Goal: Communication & Community: Answer question/provide support

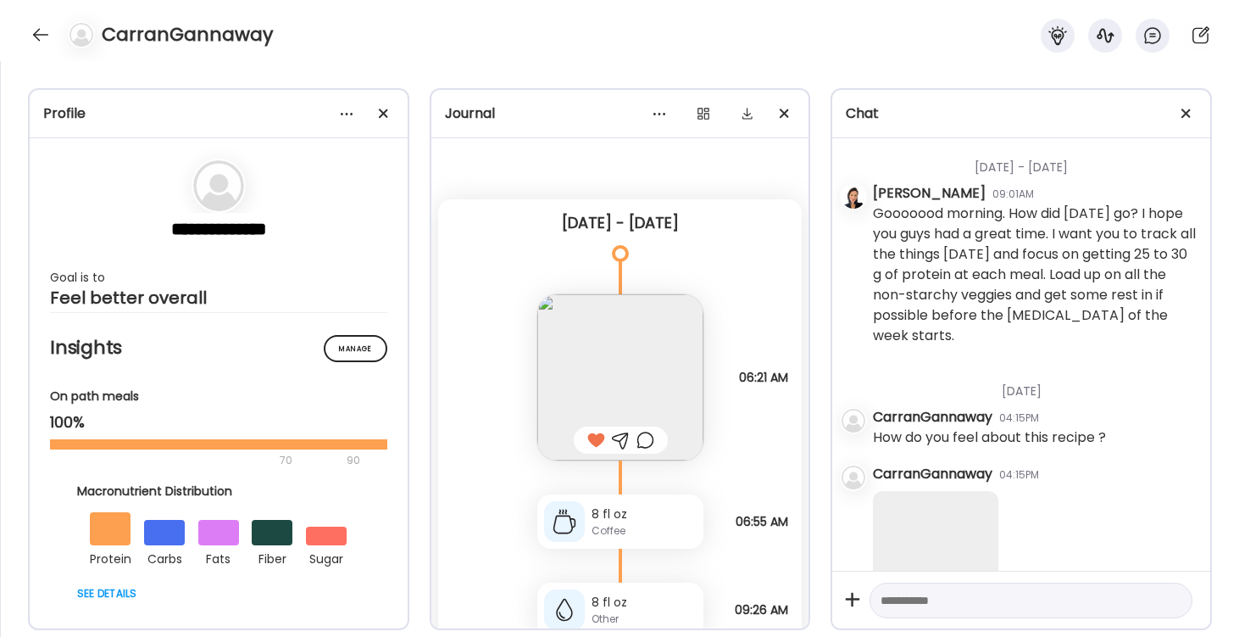
scroll to position [0, 276]
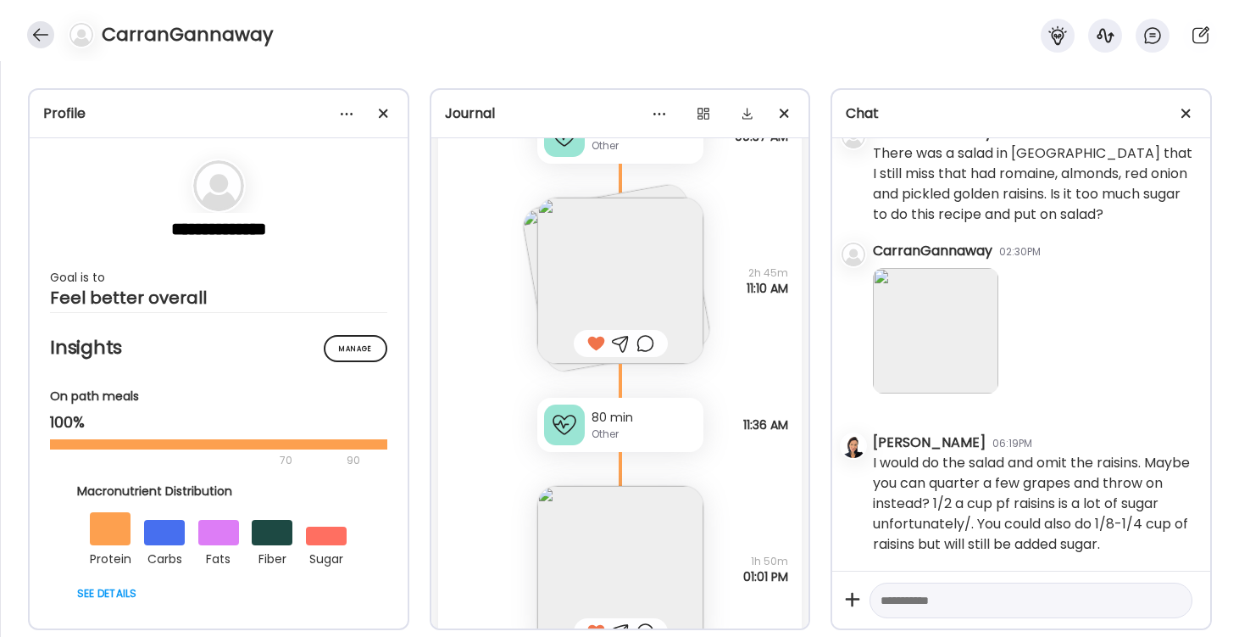
click at [34, 28] on div at bounding box center [40, 34] width 27 height 27
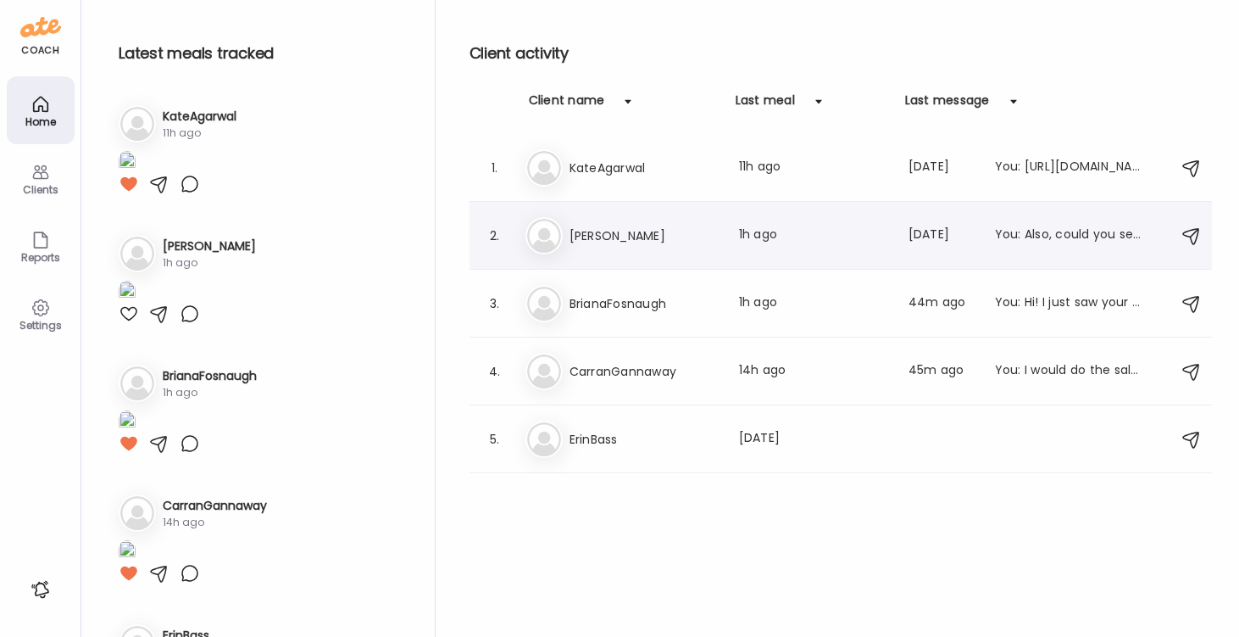
click at [597, 235] on h3 "[PERSON_NAME]" at bounding box center [644, 236] width 149 height 20
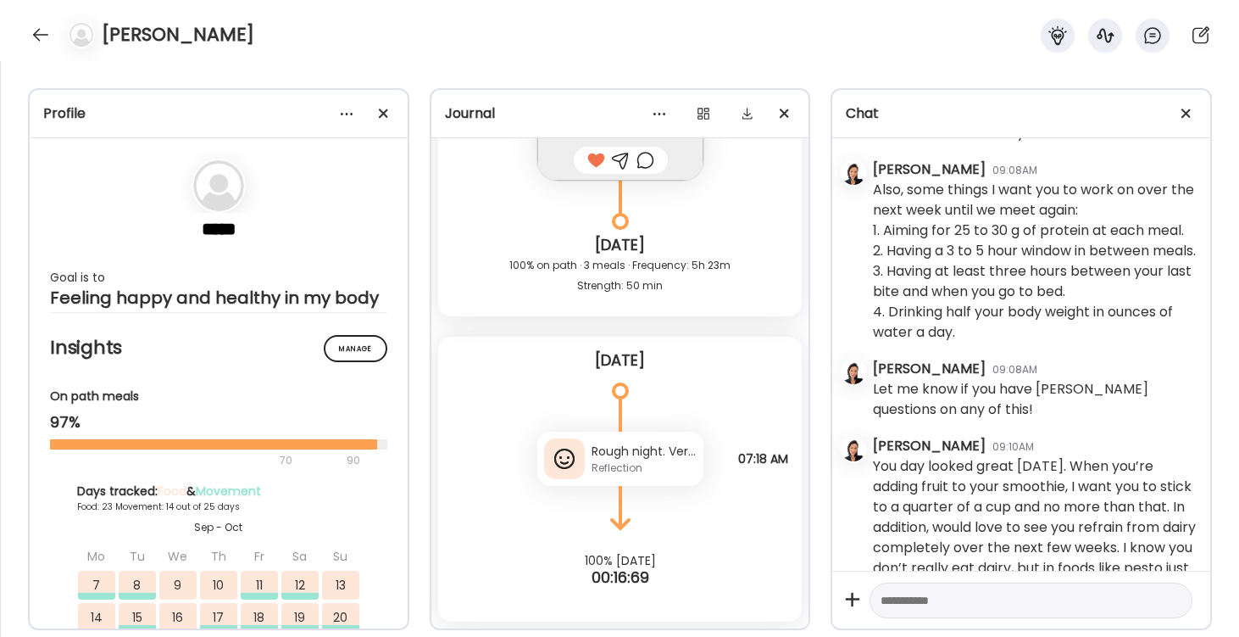
scroll to position [1279, 0]
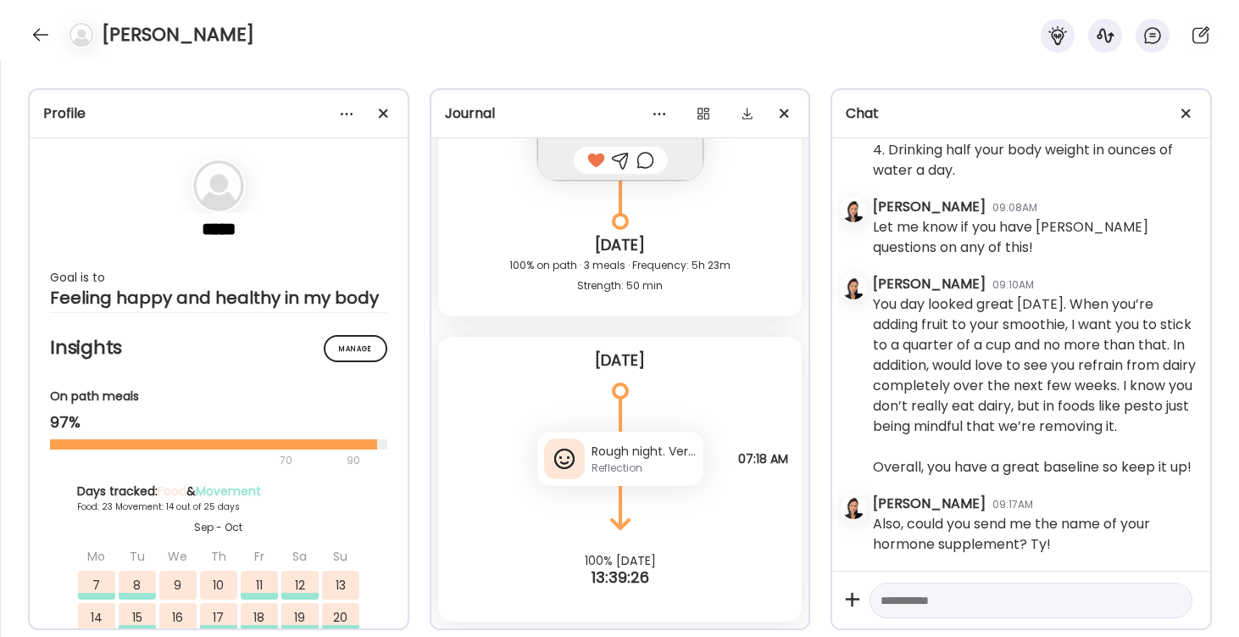
click at [633, 460] on div "Reflection" at bounding box center [644, 467] width 105 height 15
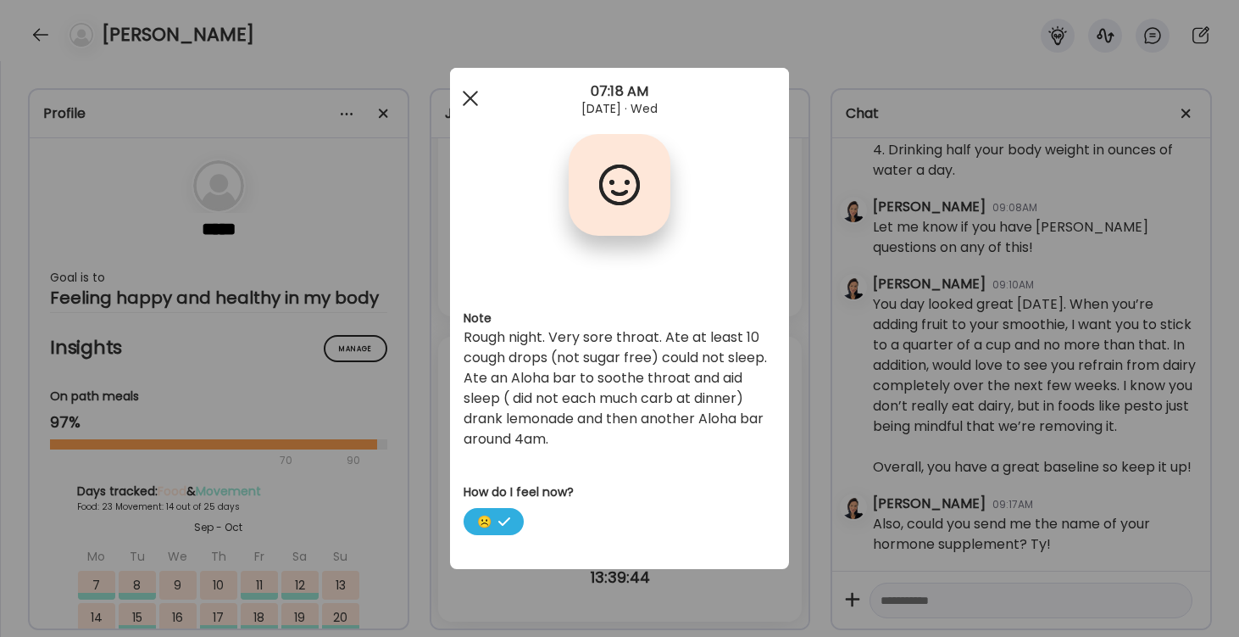
click at [476, 97] on div at bounding box center [471, 98] width 34 height 34
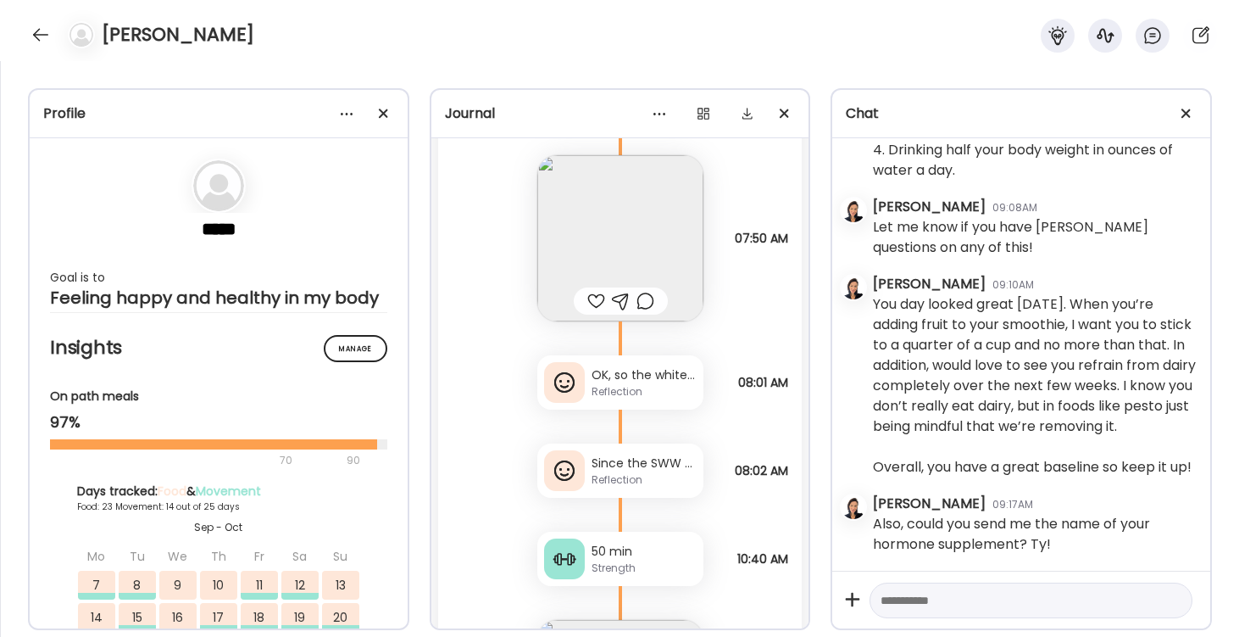
scroll to position [39692, 0]
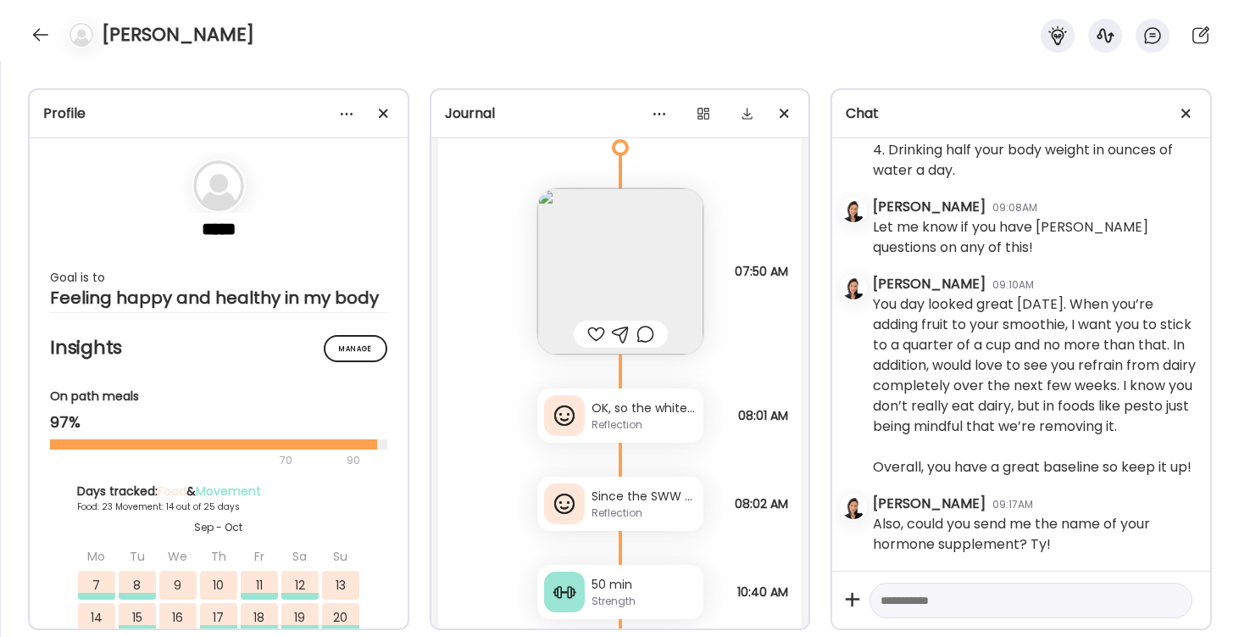
click at [627, 420] on div "Reflection" at bounding box center [644, 424] width 105 height 15
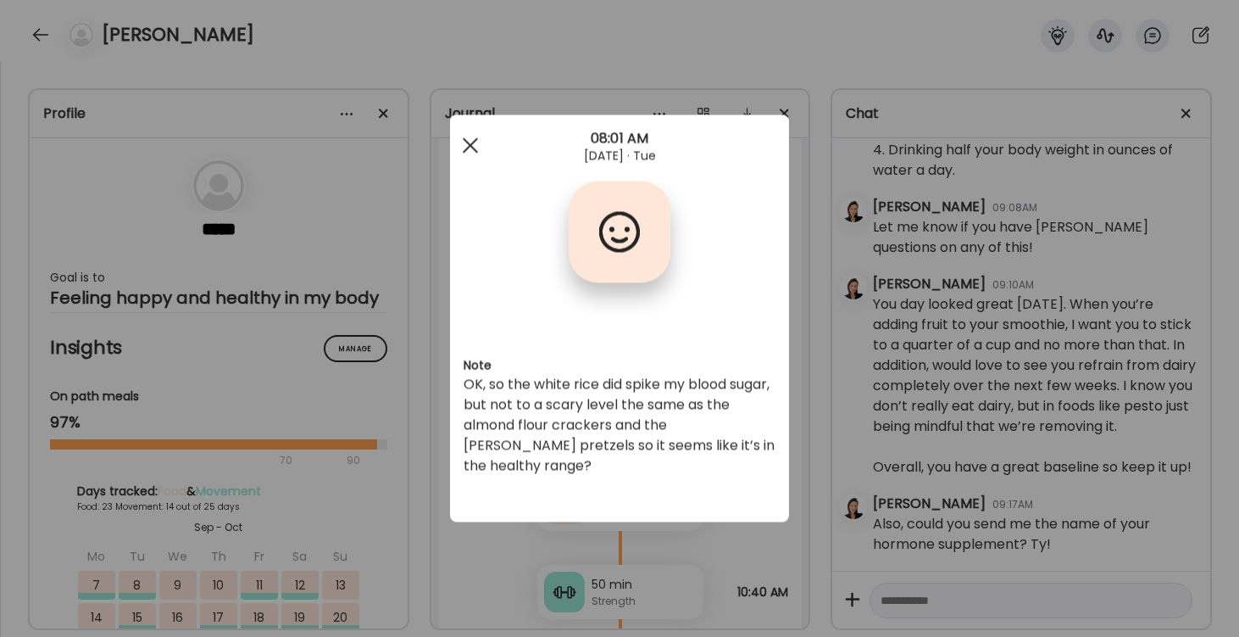
click at [469, 143] on span at bounding box center [470, 144] width 15 height 15
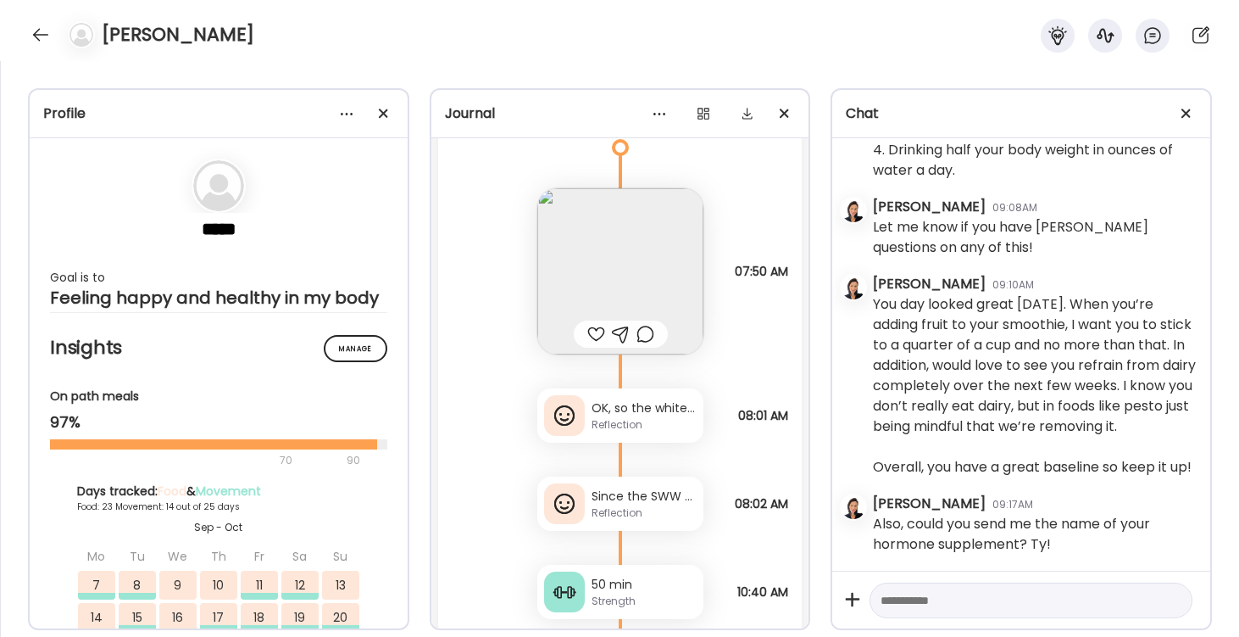
click at [634, 290] on img at bounding box center [621, 271] width 166 height 166
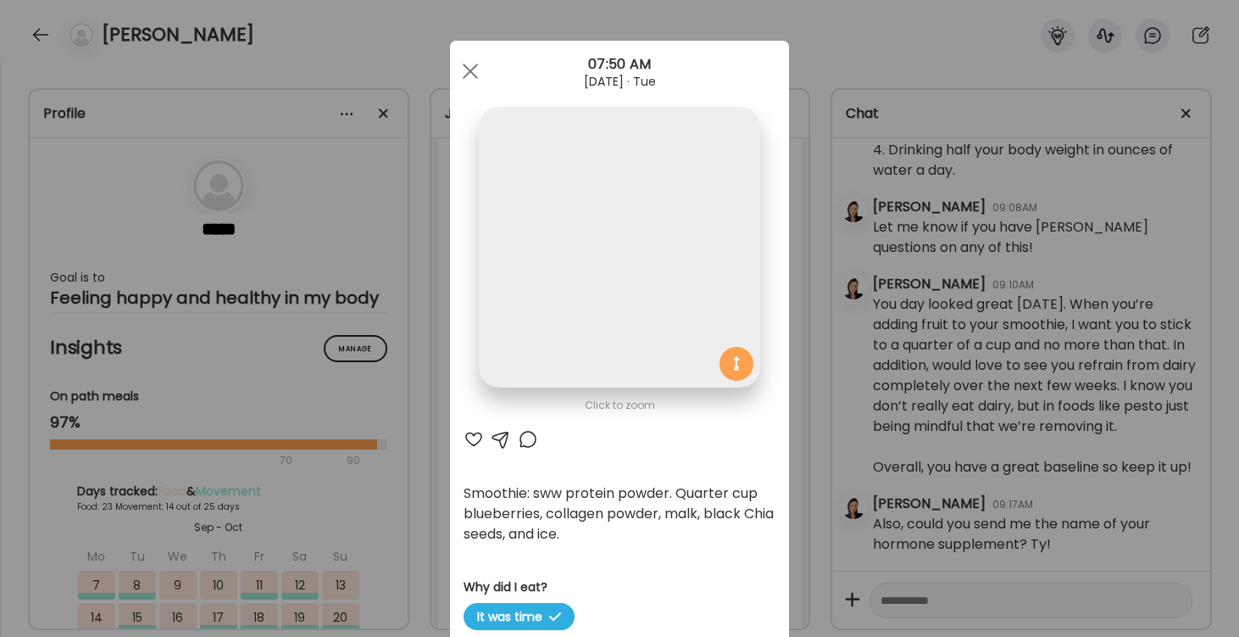
scroll to position [0, 0]
click at [472, 79] on div at bounding box center [471, 71] width 34 height 34
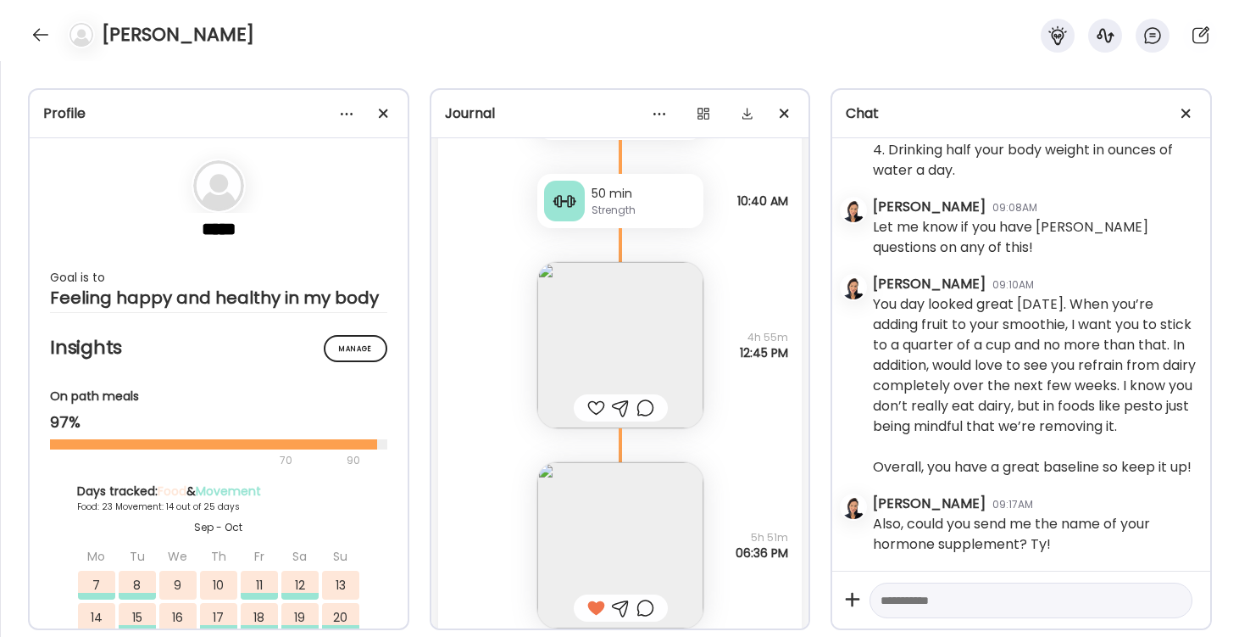
scroll to position [40124, 0]
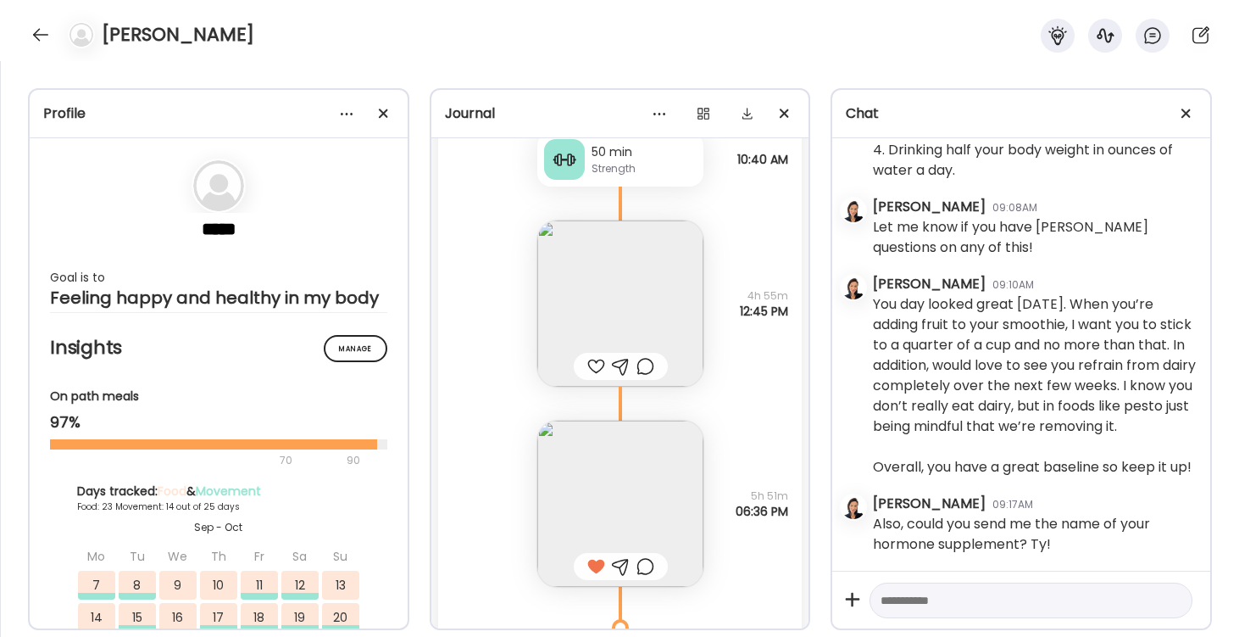
click at [618, 303] on img at bounding box center [621, 303] width 166 height 166
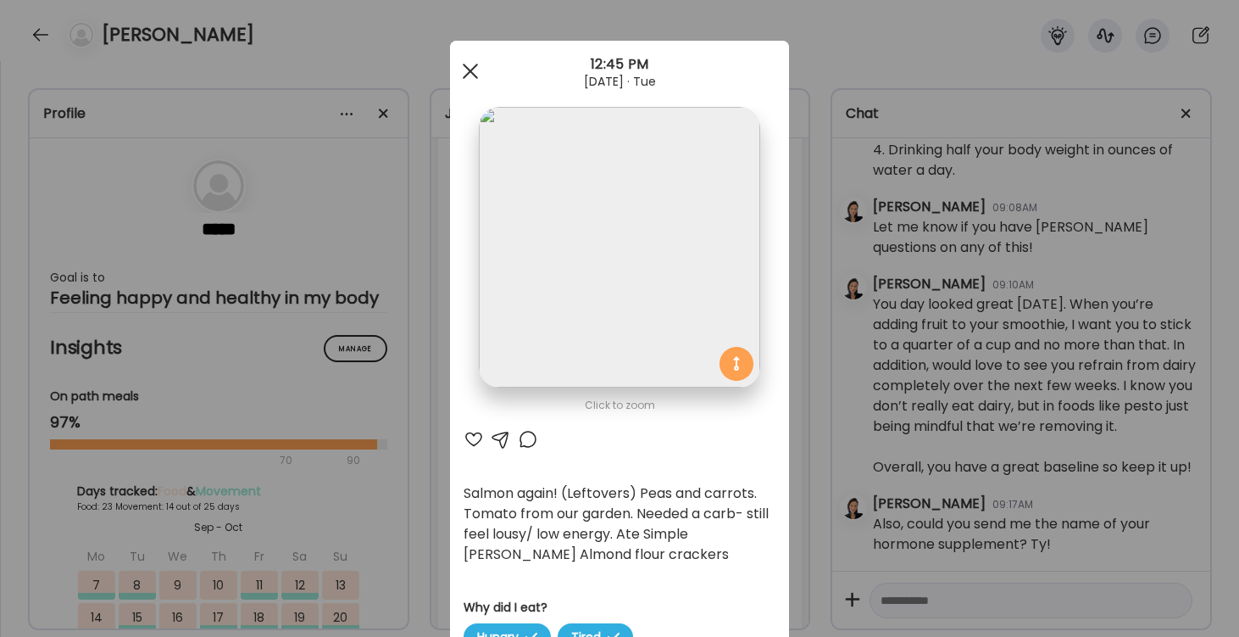
click at [468, 68] on span at bounding box center [470, 71] width 15 height 15
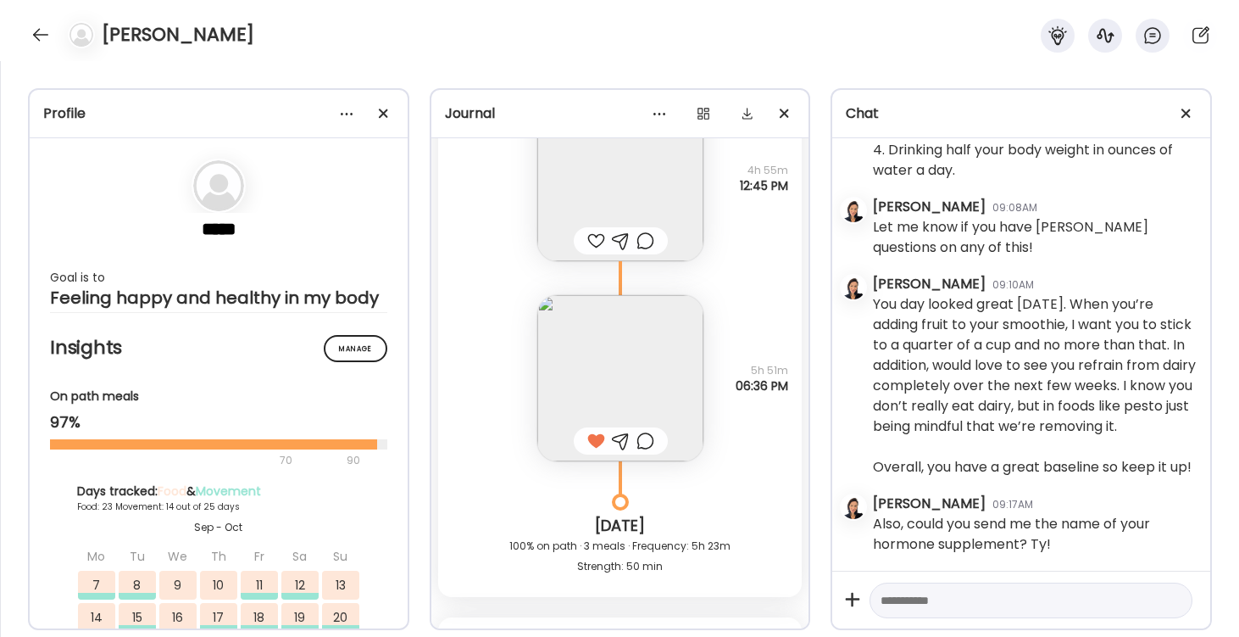
scroll to position [40236, 0]
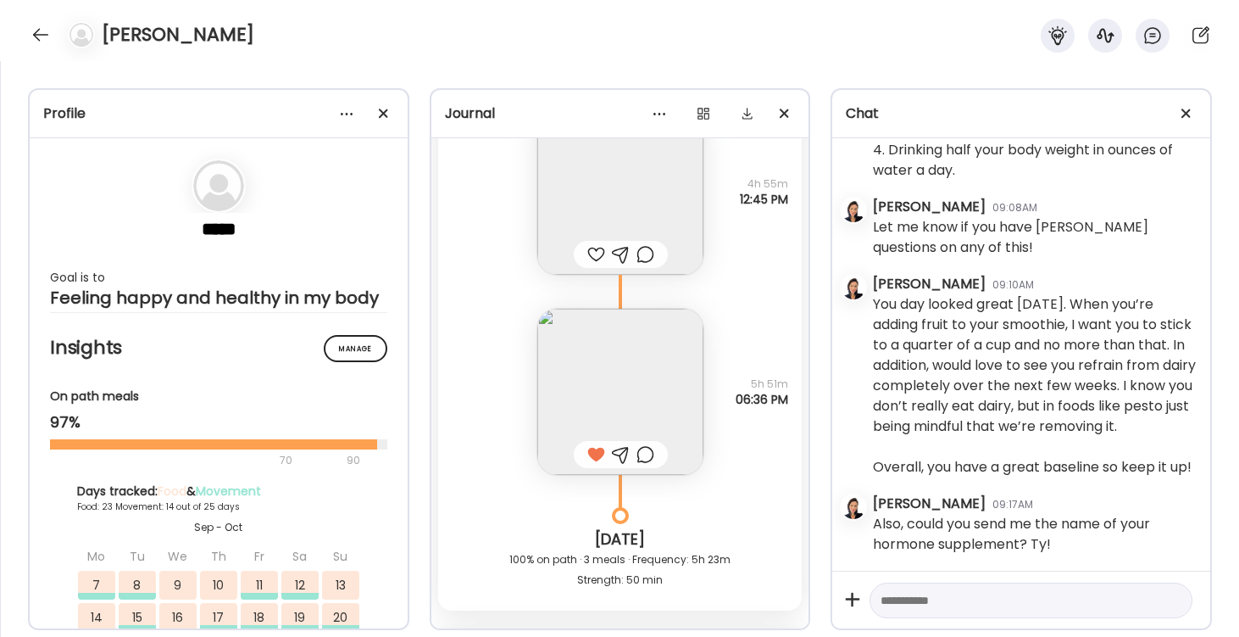
click at [627, 362] on img at bounding box center [621, 392] width 166 height 166
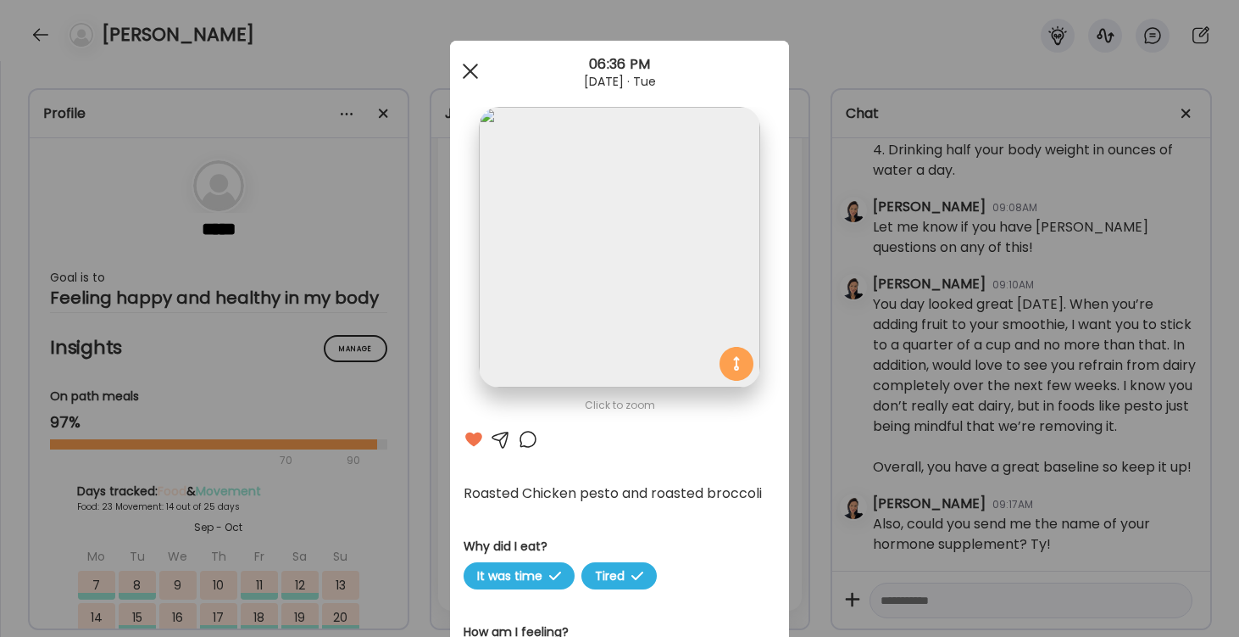
click at [469, 65] on div at bounding box center [471, 71] width 34 height 34
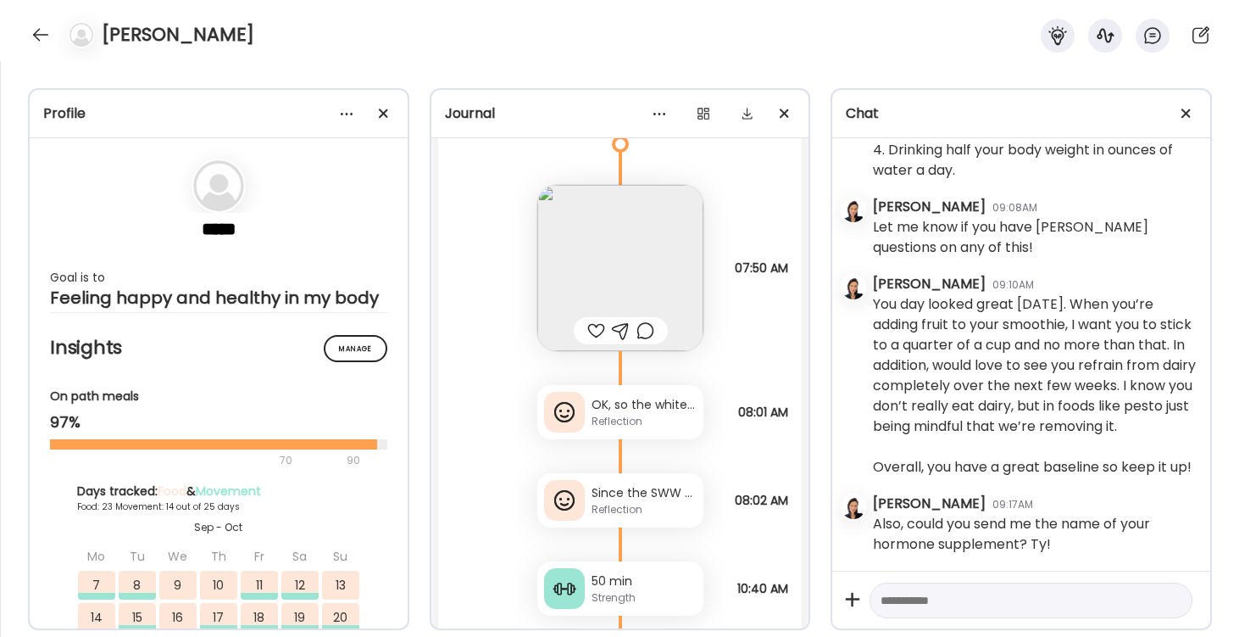
scroll to position [39706, 0]
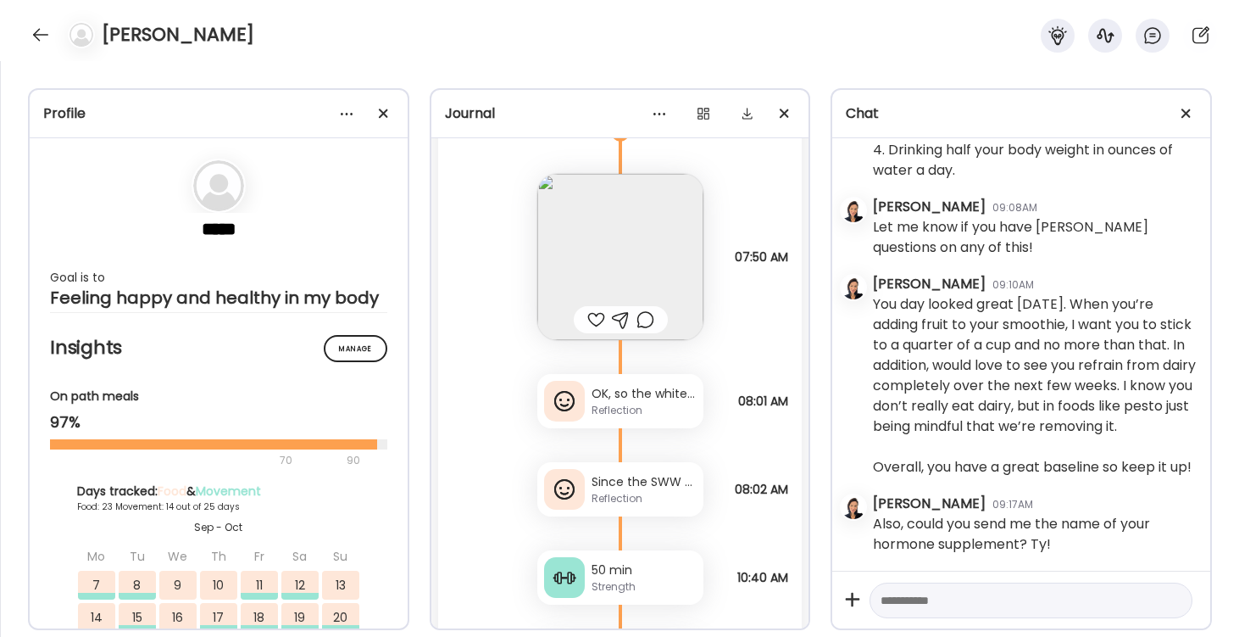
click at [632, 489] on div "Since the SWW protein powder is too scoops if it’s a strength training day, doe…" at bounding box center [644, 482] width 105 height 18
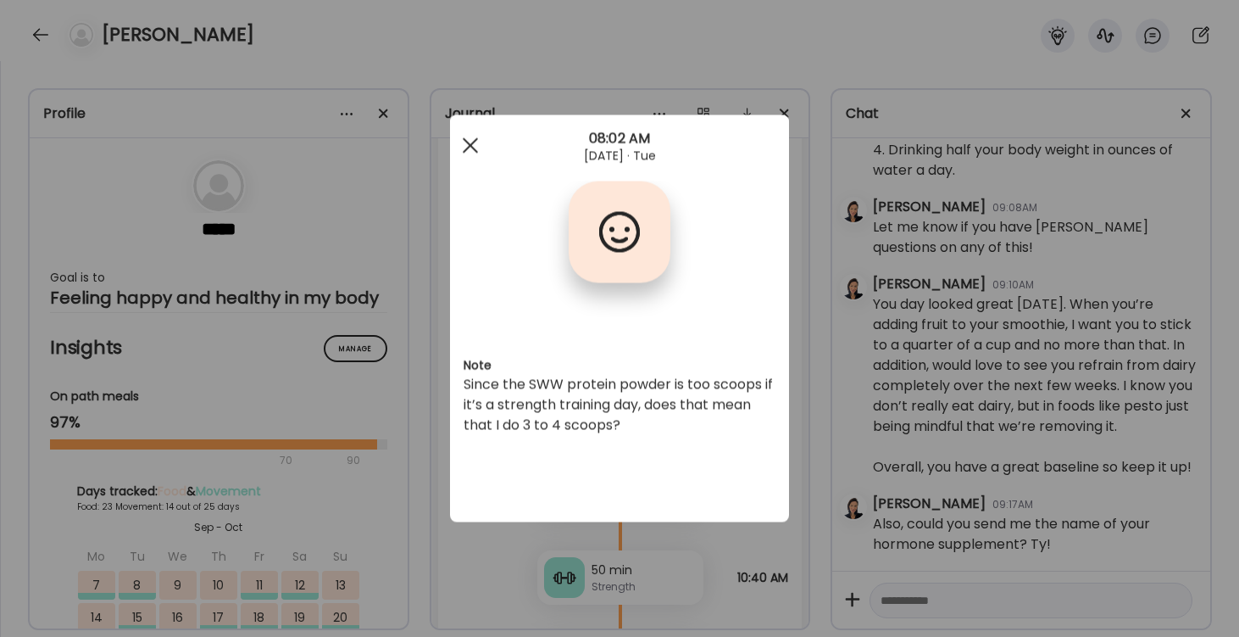
click at [467, 142] on span at bounding box center [470, 144] width 15 height 15
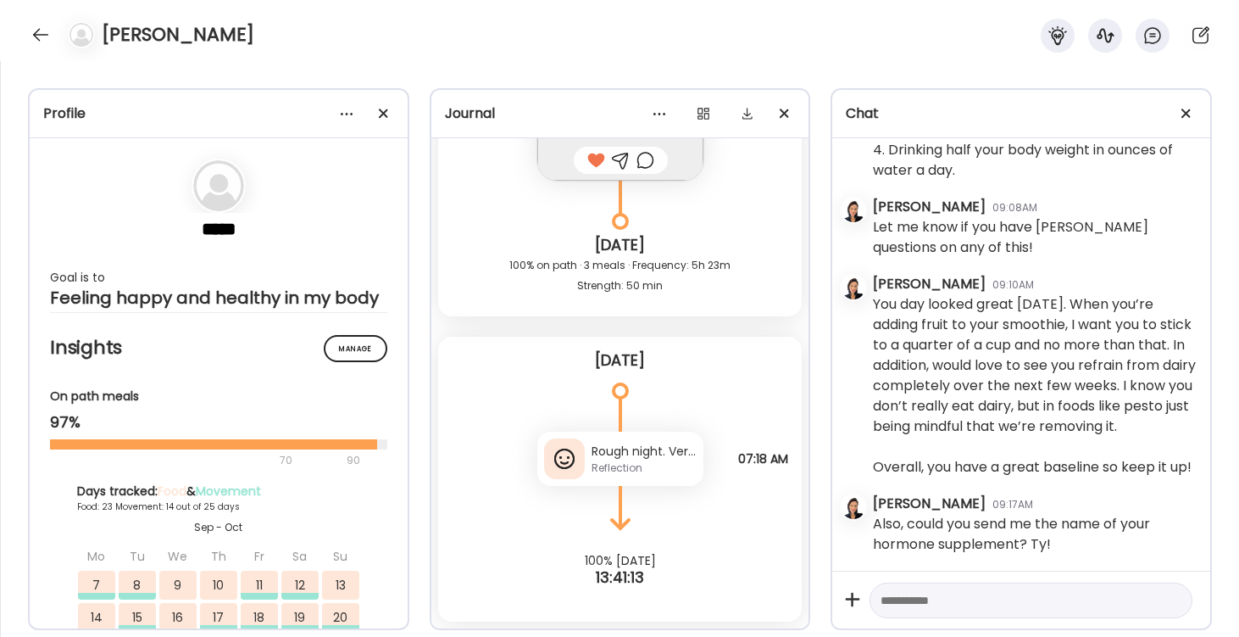
scroll to position [40530, 0]
click at [43, 35] on div at bounding box center [40, 34] width 27 height 27
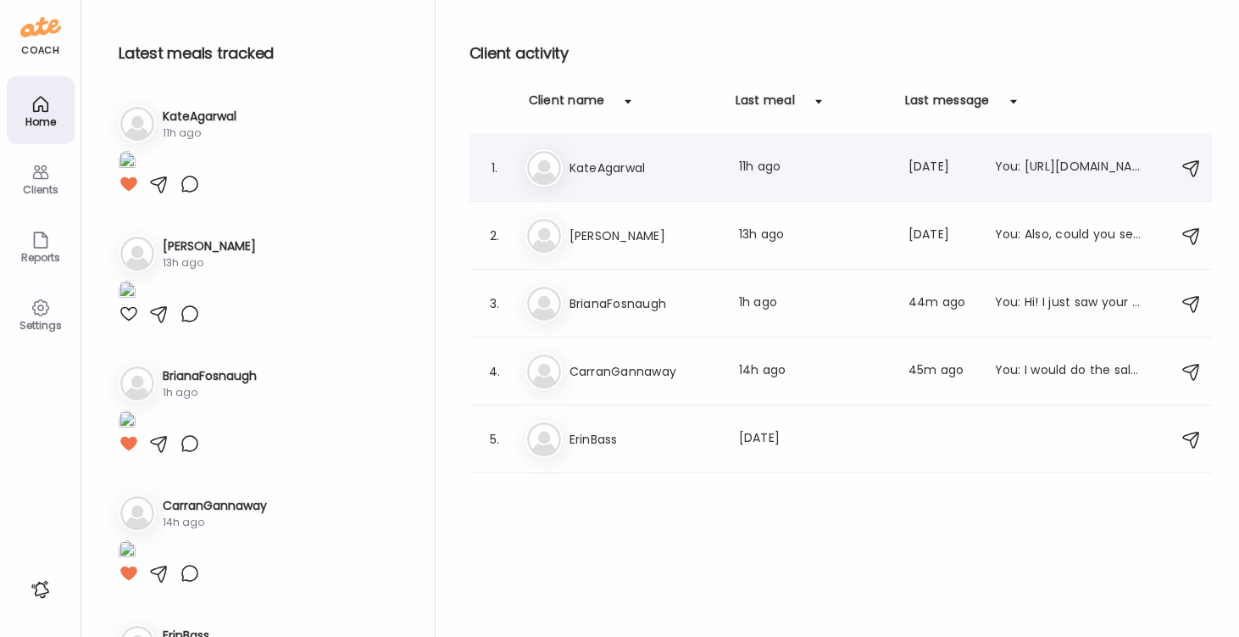
click at [565, 177] on div "Ka KateAgarwal Last meal: 11h ago Last message: 32d ago You: https://calendly.c…" at bounding box center [844, 167] width 636 height 37
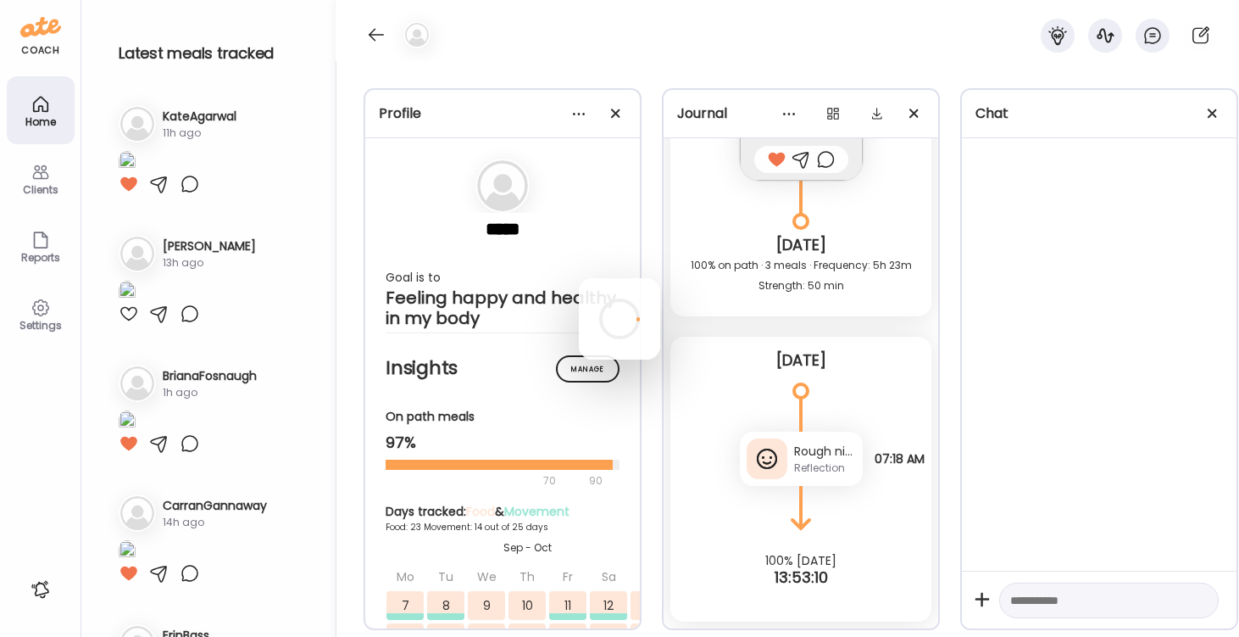
scroll to position [0, 0]
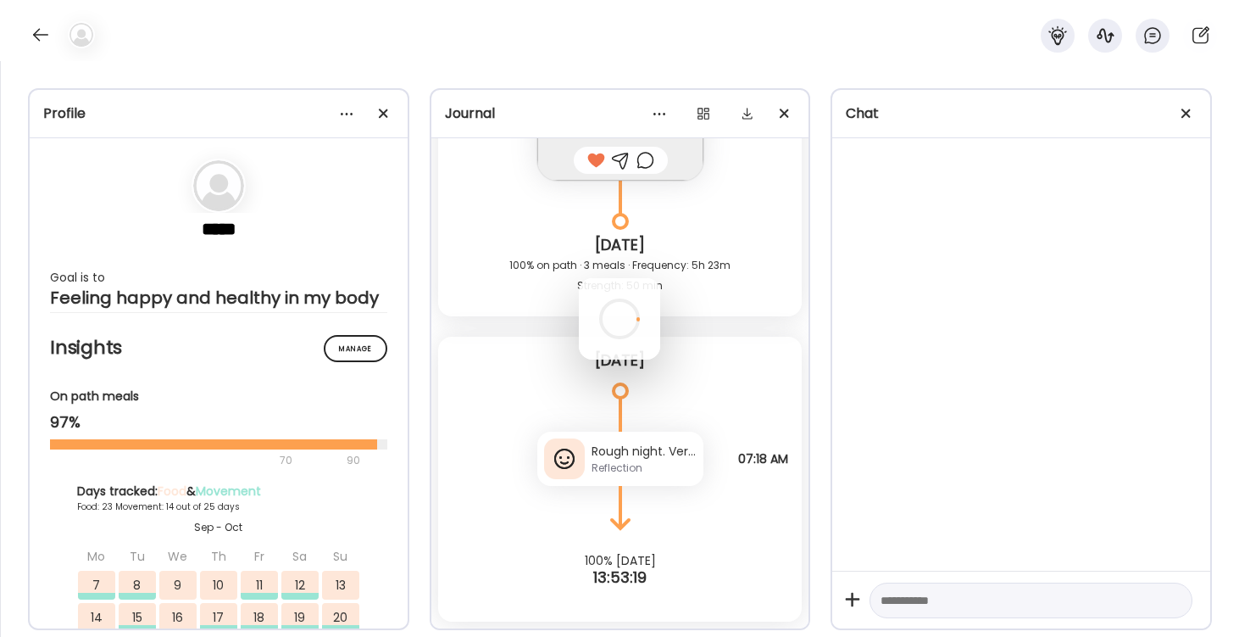
click at [579, 278] on div at bounding box center [619, 318] width 81 height 81
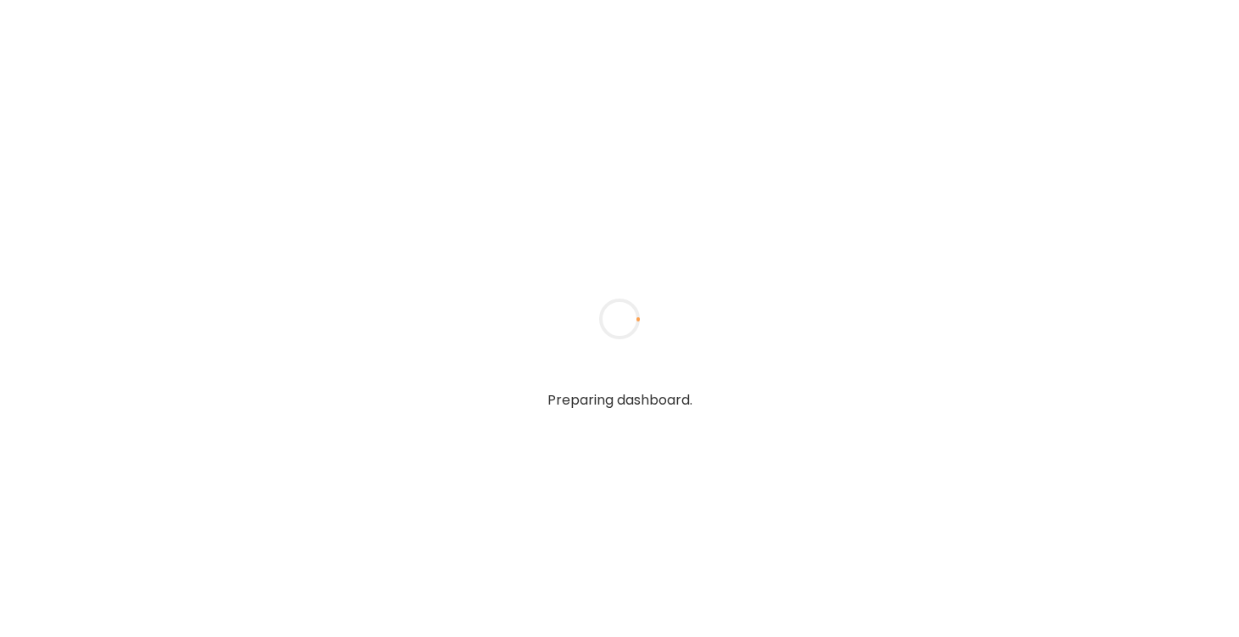
type textarea "**********"
type input "*********"
type input "**********"
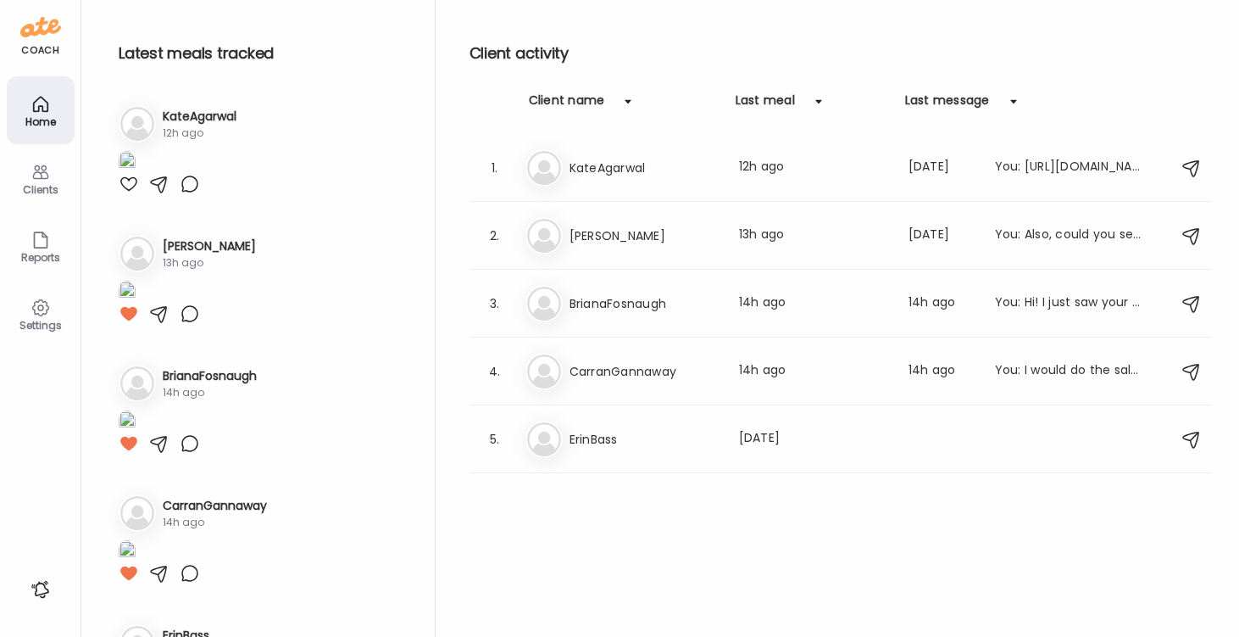
click at [125, 194] on div at bounding box center [129, 184] width 20 height 20
click at [616, 173] on h3 "KateAgarwal" at bounding box center [644, 168] width 149 height 20
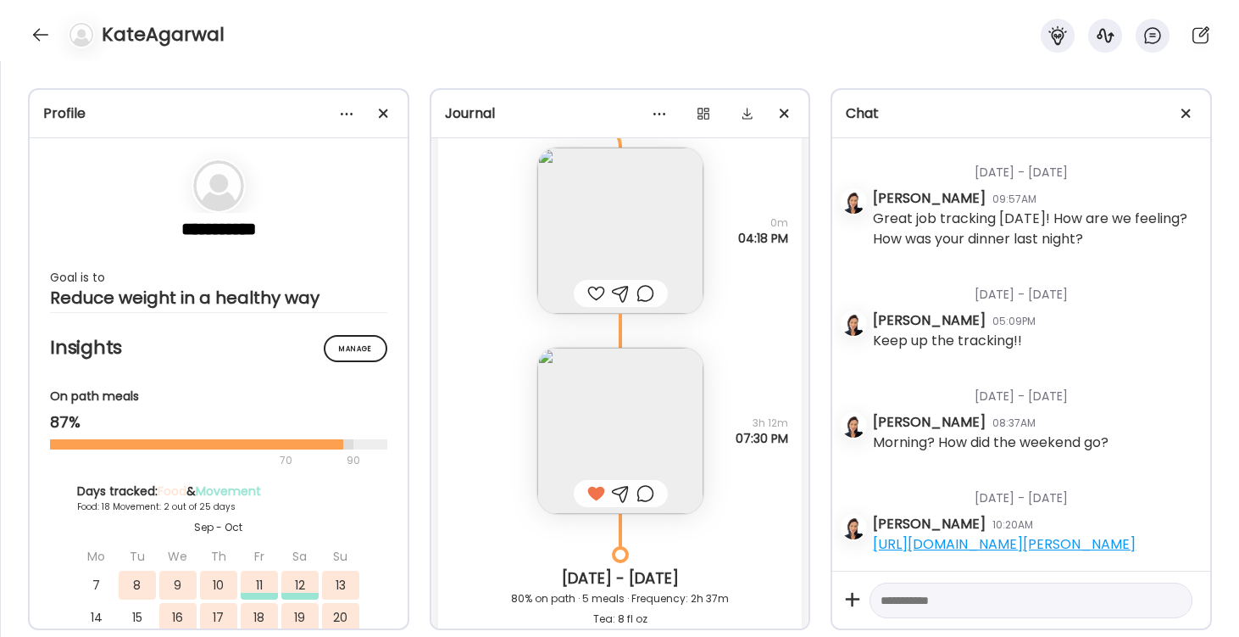
scroll to position [31734, 0]
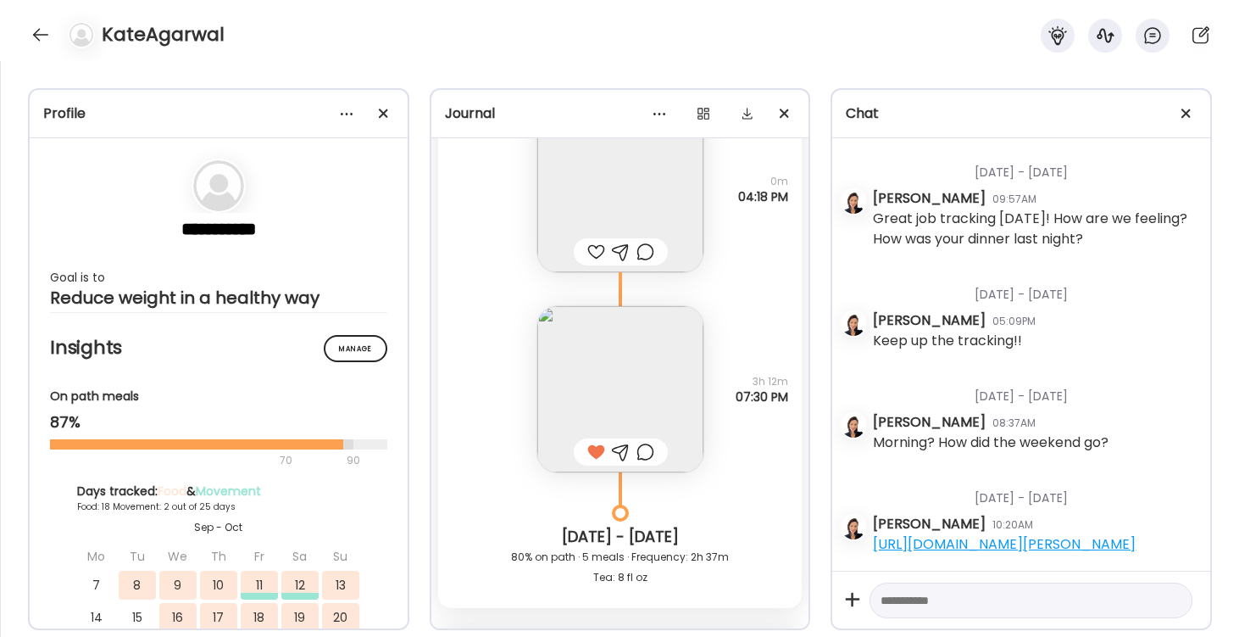
click at [624, 398] on img at bounding box center [621, 389] width 166 height 166
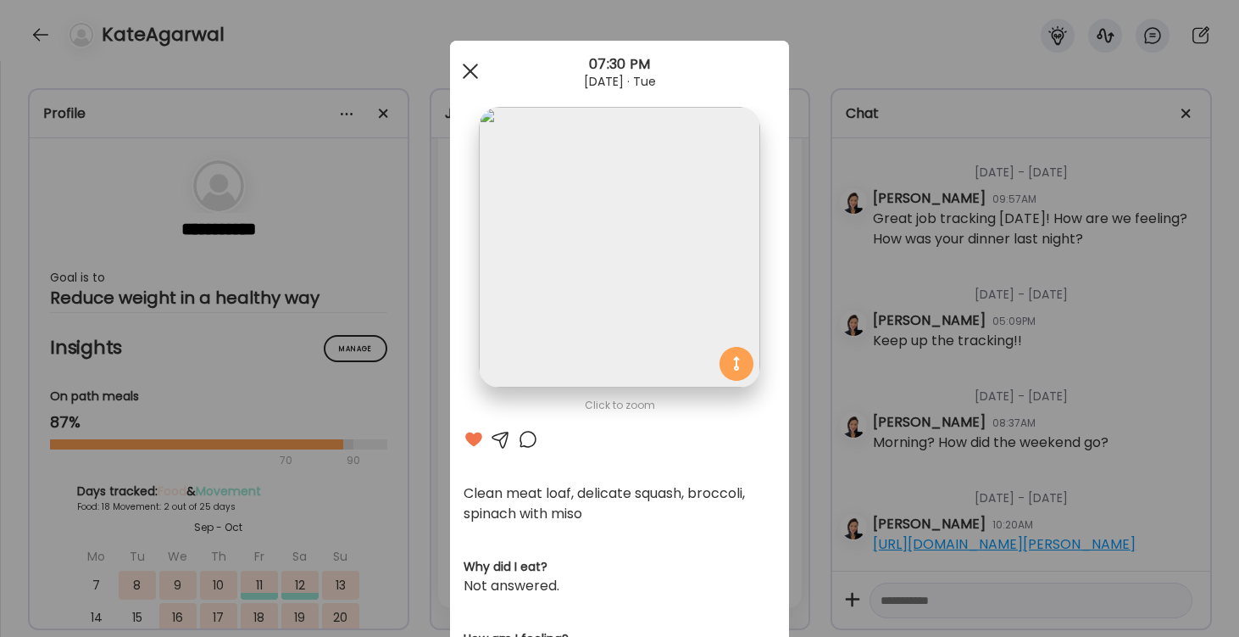
click at [464, 68] on div at bounding box center [471, 71] width 34 height 34
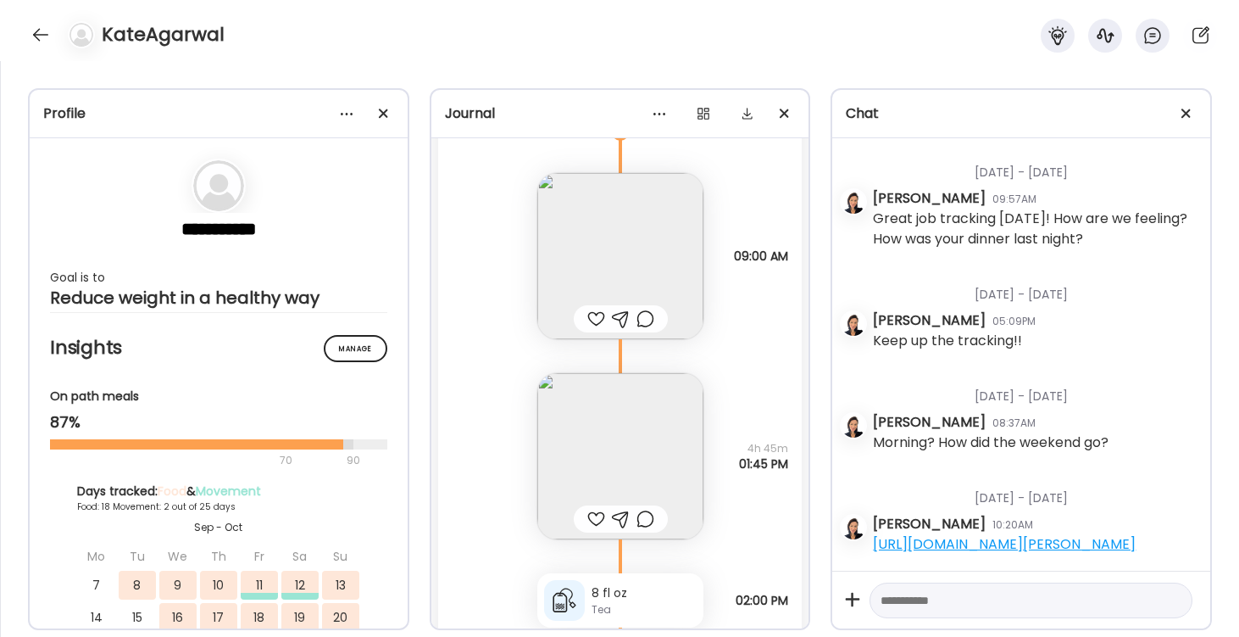
scroll to position [30939, 0]
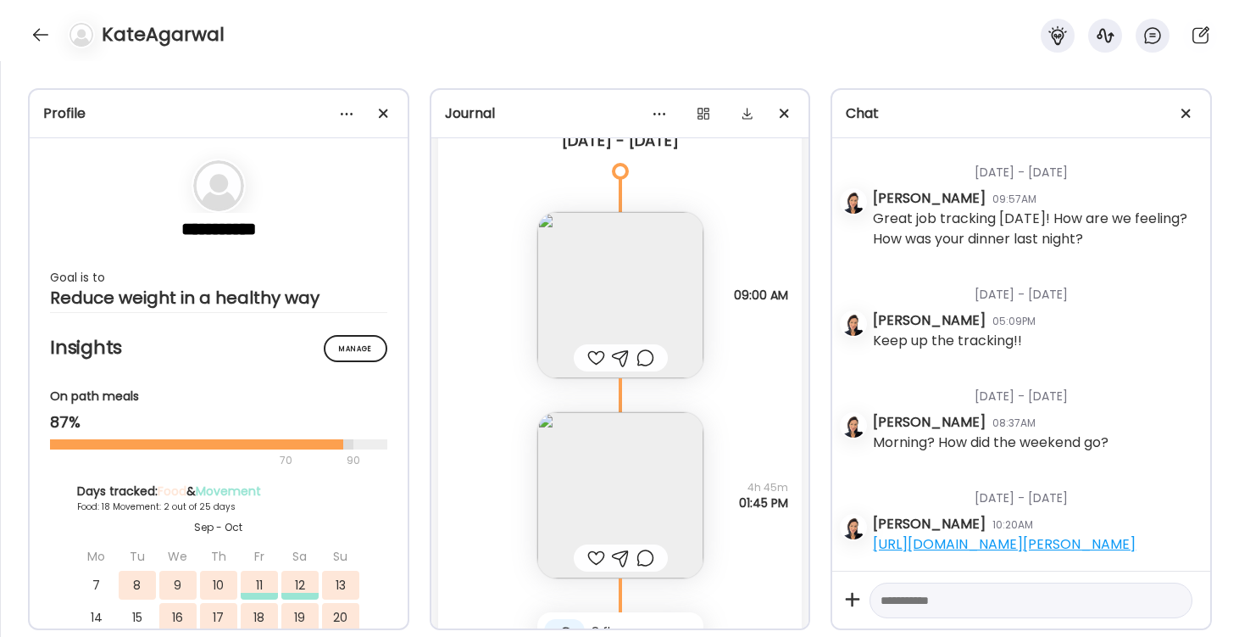
click at [620, 292] on img at bounding box center [621, 295] width 166 height 166
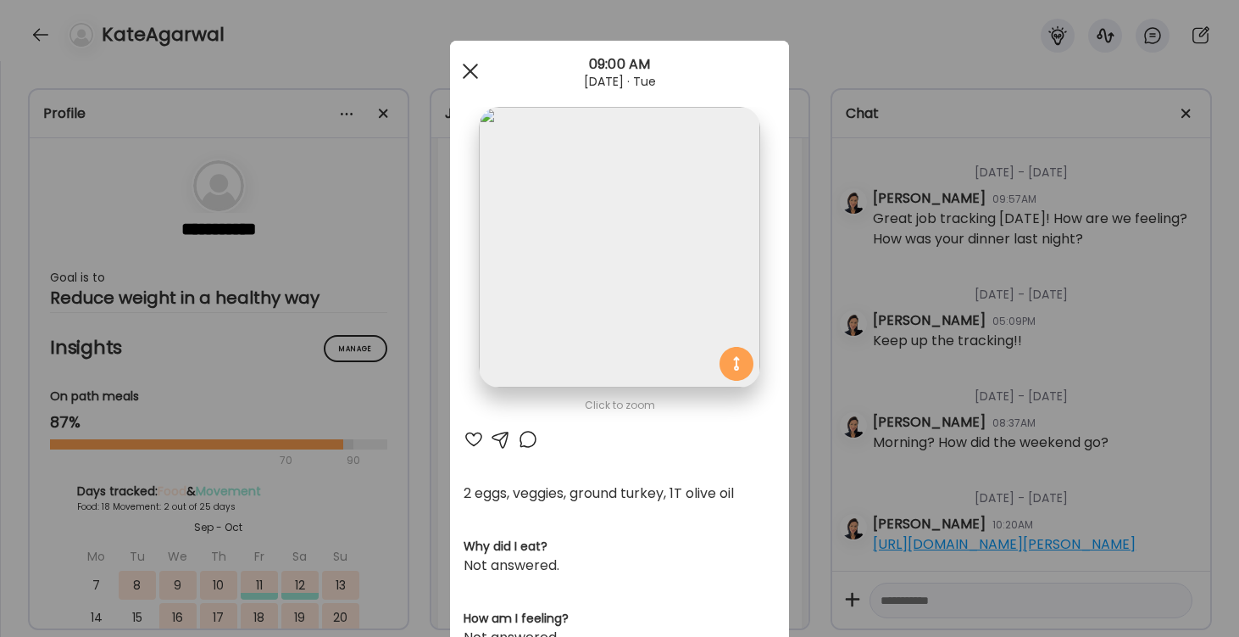
click at [465, 61] on div at bounding box center [471, 71] width 34 height 34
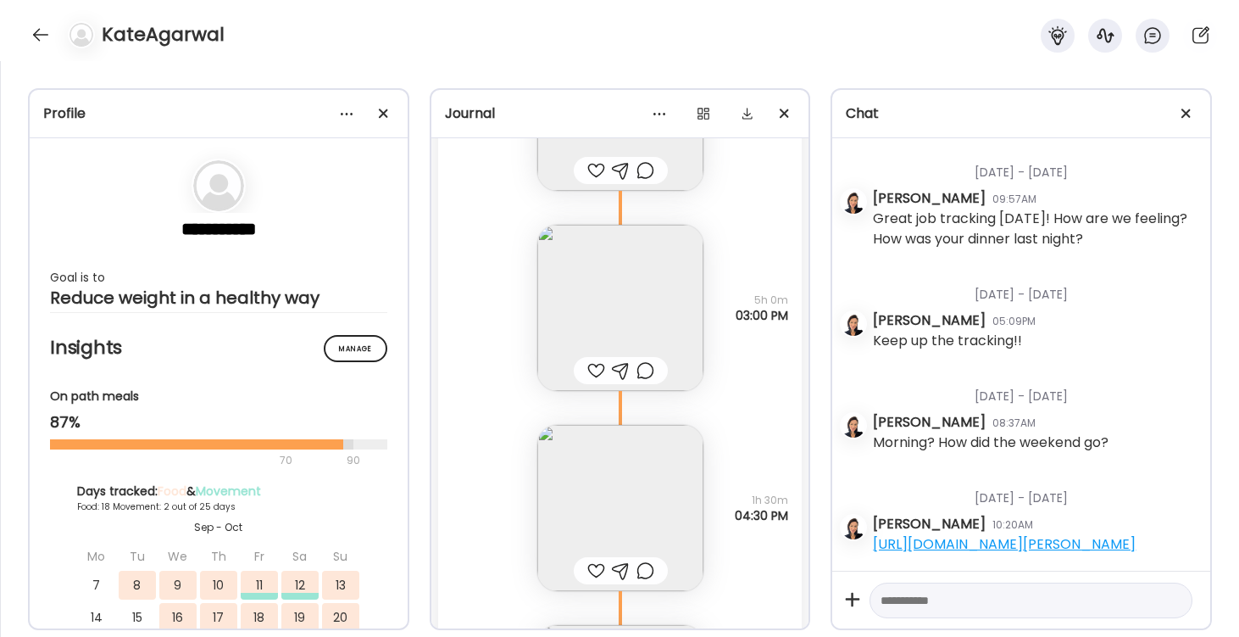
scroll to position [36497, 0]
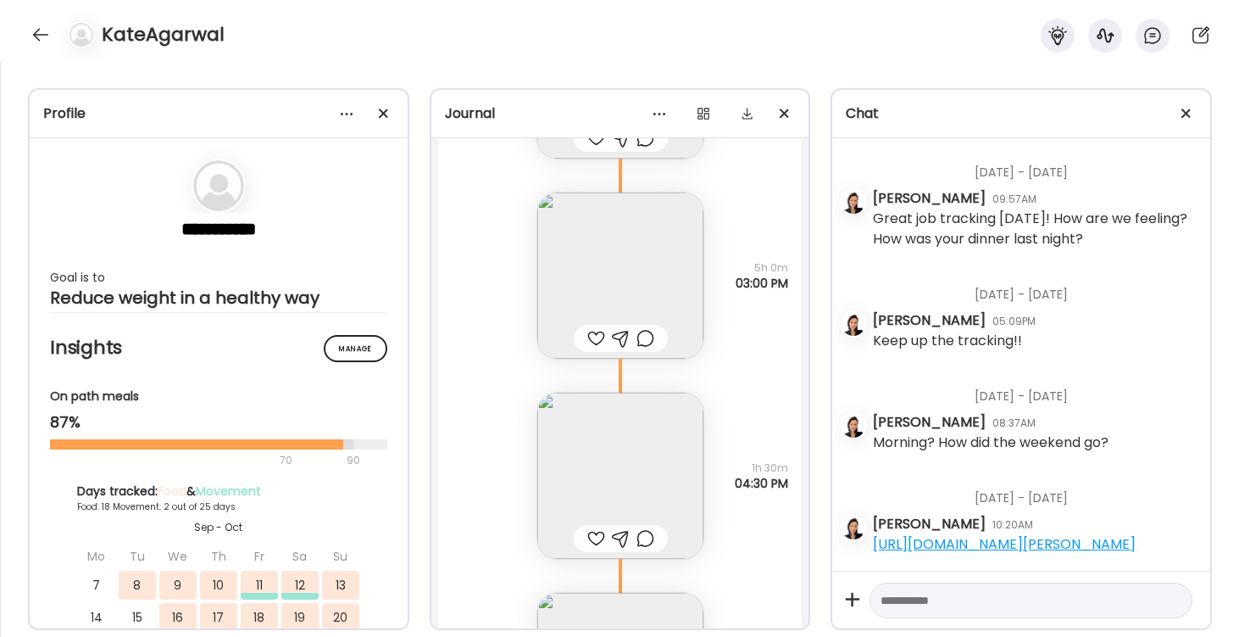
click at [614, 276] on img at bounding box center [621, 275] width 166 height 166
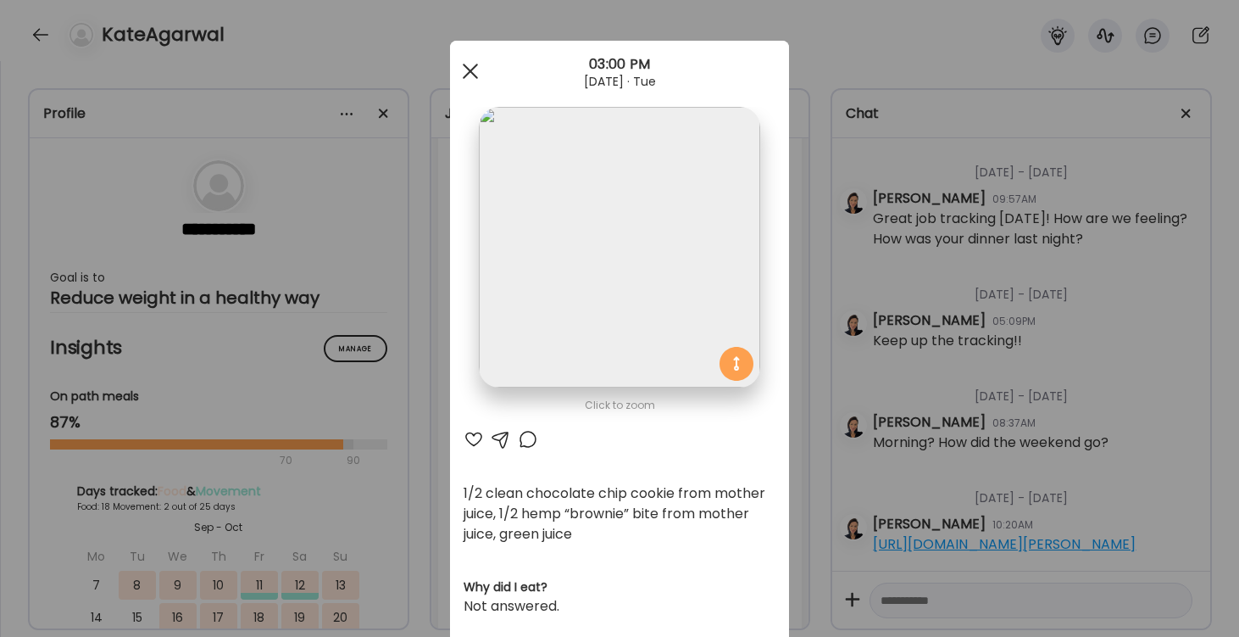
click at [470, 65] on div at bounding box center [471, 71] width 34 height 34
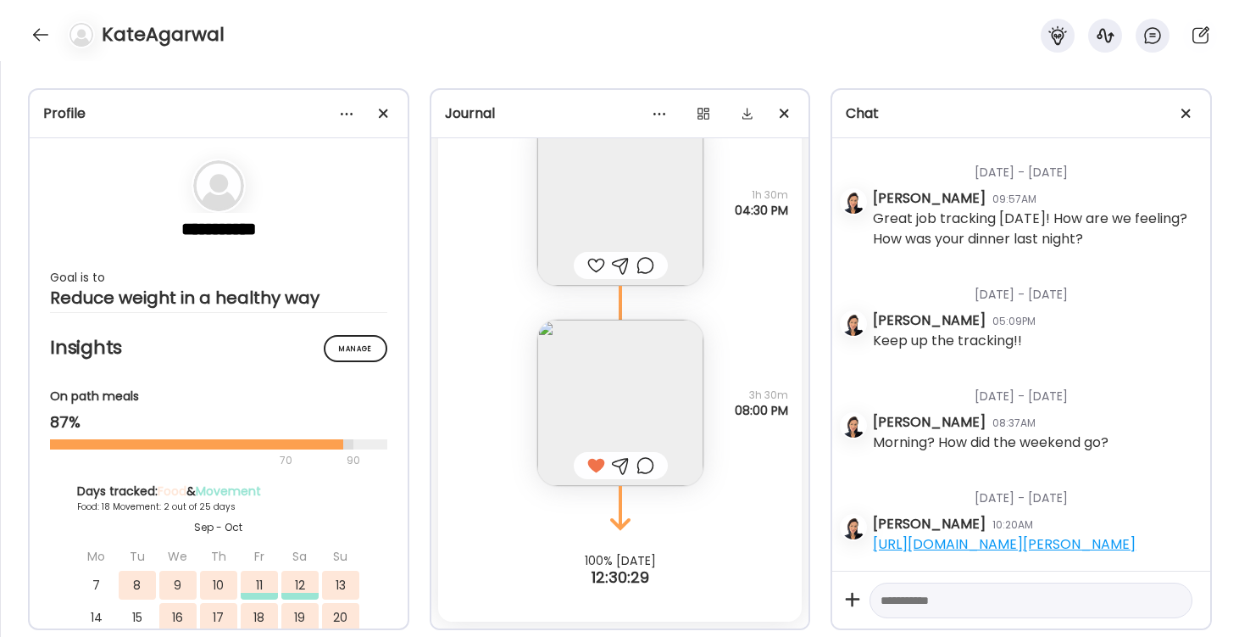
scroll to position [36770, 0]
click at [640, 385] on img at bounding box center [621, 403] width 166 height 166
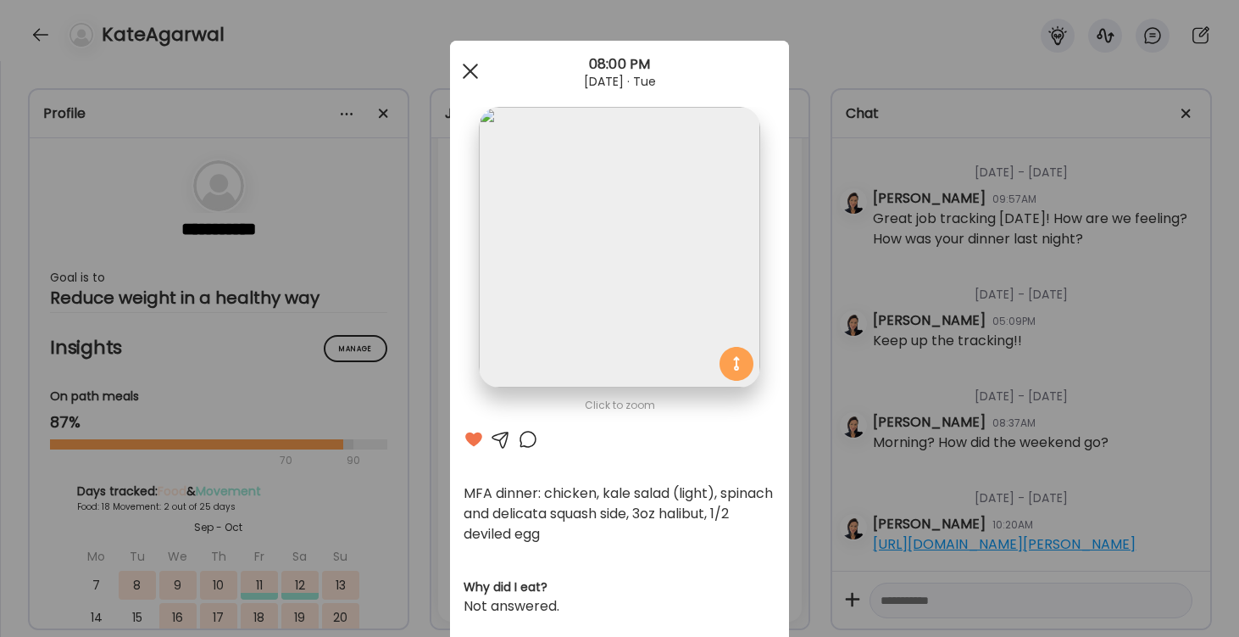
click at [472, 65] on div at bounding box center [471, 71] width 34 height 34
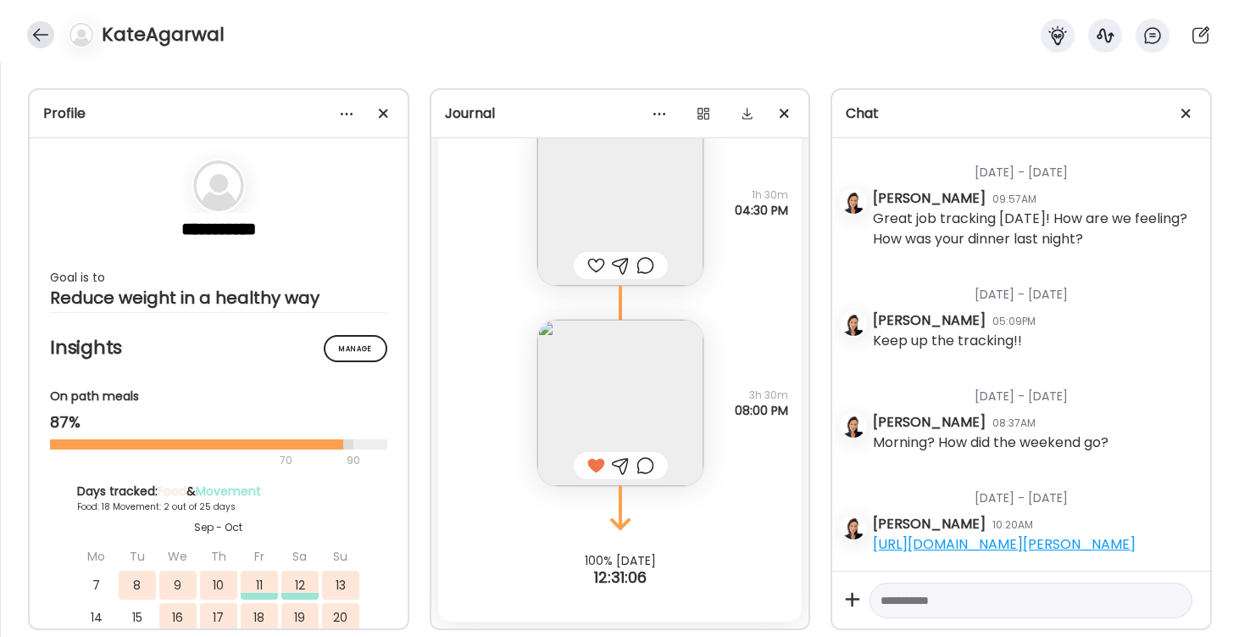
click at [40, 35] on div at bounding box center [40, 34] width 27 height 27
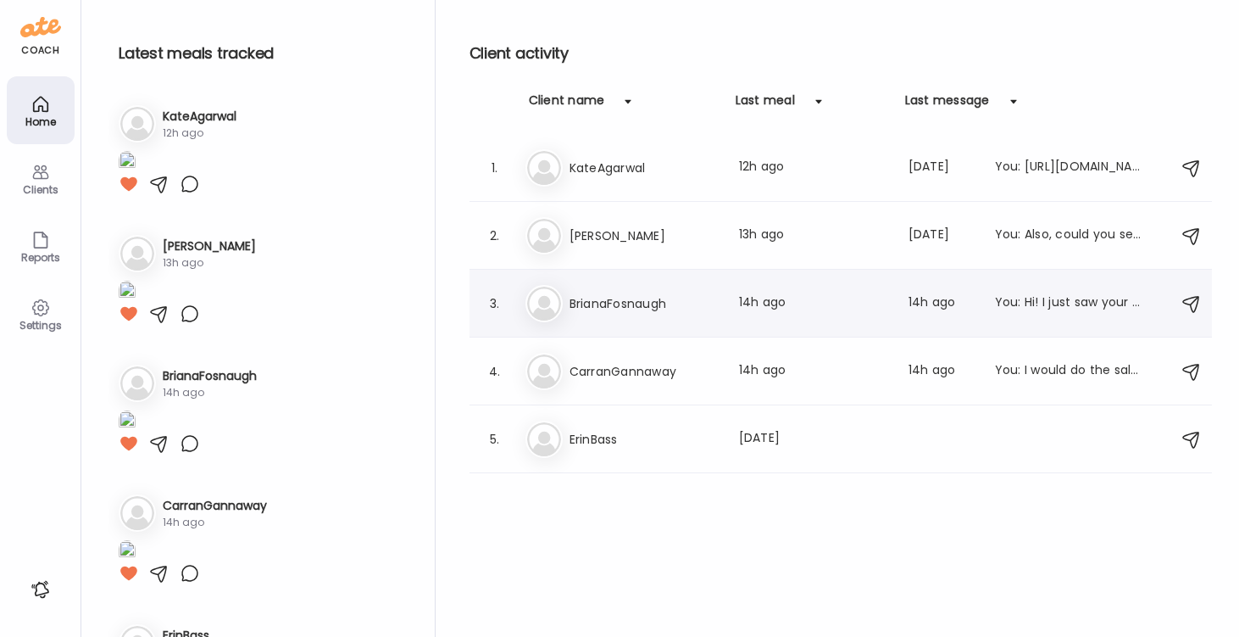
click at [625, 315] on div "Br BrianaFosnaugh Last meal: 14h ago Last message: 14h ago You: Hi! I just saw …" at bounding box center [844, 303] width 636 height 37
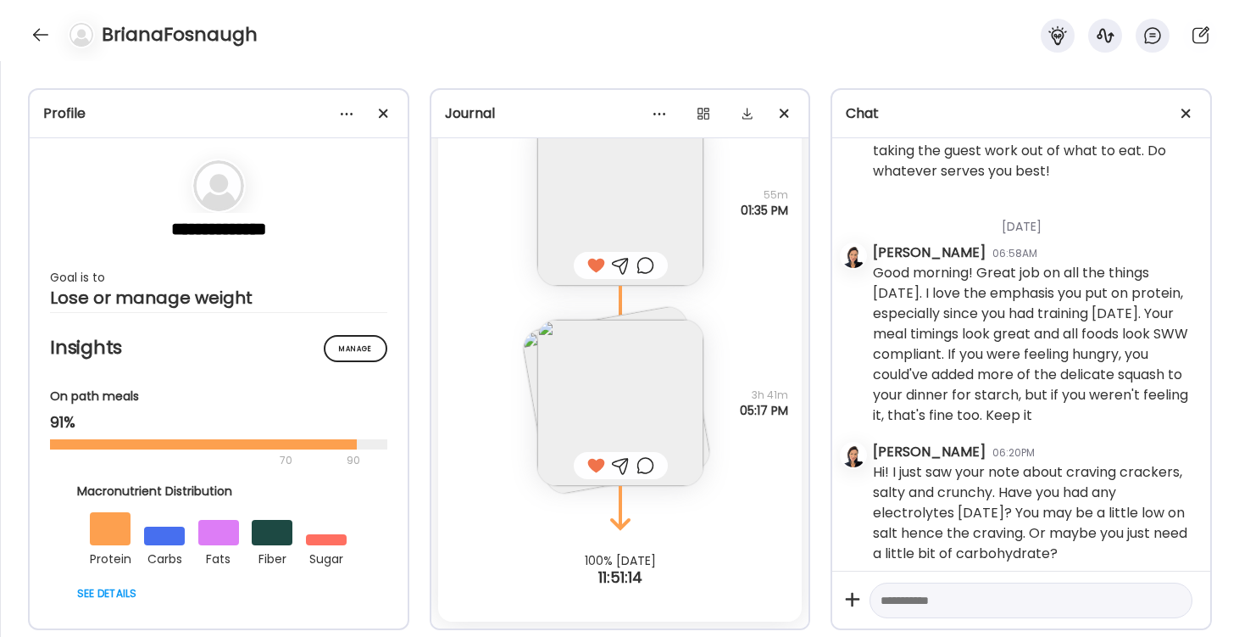
scroll to position [1077, 0]
